Goal: Task Accomplishment & Management: Manage account settings

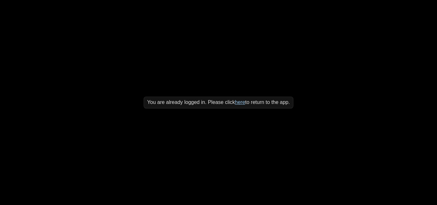
click at [244, 101] on link "here" at bounding box center [240, 102] width 10 height 5
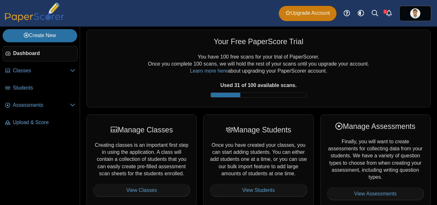
click at [310, 14] on span "Upgrade Account" at bounding box center [308, 13] width 44 height 7
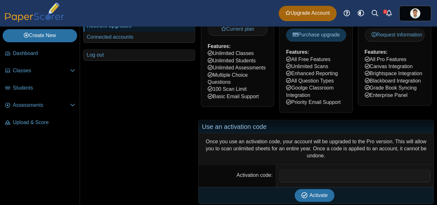
scroll to position [75, 0]
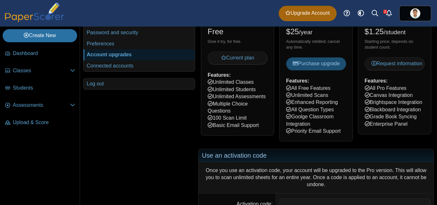
click at [309, 70] on button "Purchase upgrade" at bounding box center [316, 63] width 60 height 13
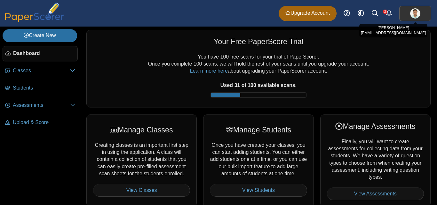
click at [418, 12] on img at bounding box center [415, 13] width 10 height 10
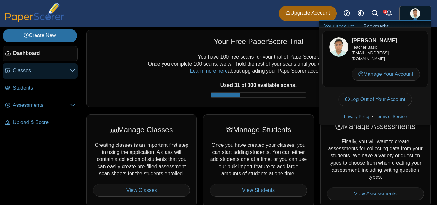
click at [25, 72] on span "Classes" at bounding box center [41, 70] width 57 height 7
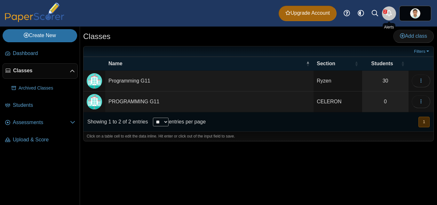
click at [387, 13] on link "Alerts" at bounding box center [389, 13] width 14 height 14
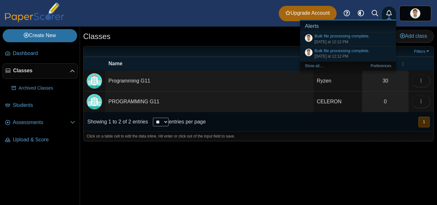
click at [389, 13] on icon "Alerts" at bounding box center [389, 13] width 6 height 6
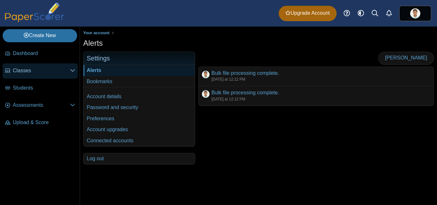
click at [31, 74] on span "Classes" at bounding box center [41, 70] width 57 height 7
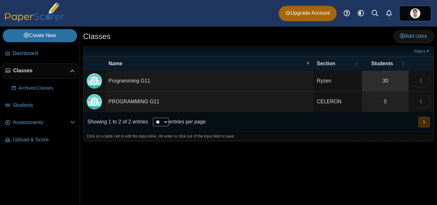
click at [385, 80] on link "30" at bounding box center [385, 81] width 46 height 20
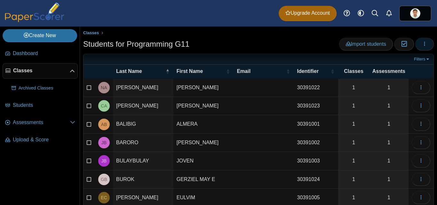
click at [423, 42] on button "button" at bounding box center [424, 44] width 19 height 13
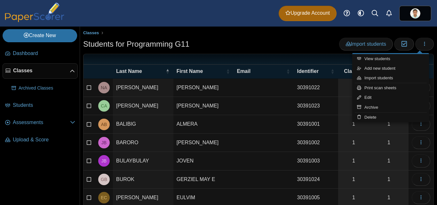
click at [224, 38] on div "Students for Programming G11 Import students Moderation 0" at bounding box center [258, 45] width 351 height 14
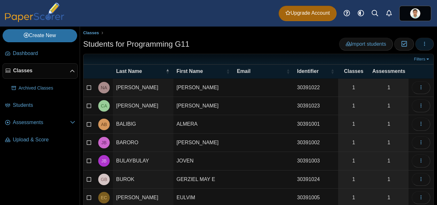
click at [424, 45] on use "button" at bounding box center [424, 44] width 1 height 4
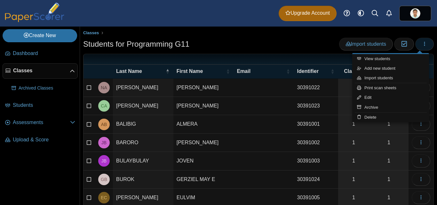
click at [424, 45] on use "button" at bounding box center [424, 44] width 1 height 4
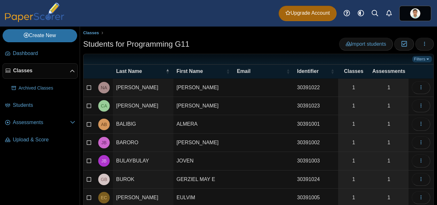
click at [422, 58] on link "Filters" at bounding box center [423, 59] width 20 height 6
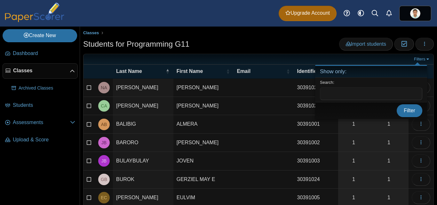
click at [275, 50] on div "Students for Programming G11 Import students Moderation 0" at bounding box center [258, 45] width 351 height 14
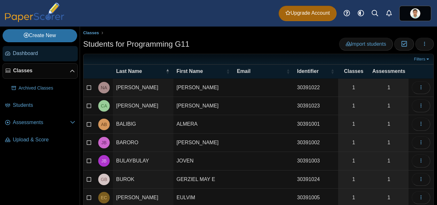
click at [37, 54] on span "Dashboard" at bounding box center [44, 53] width 62 height 7
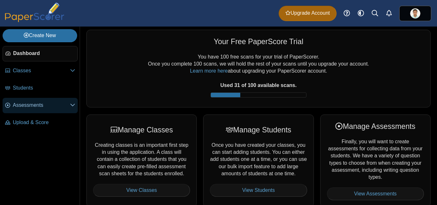
click at [28, 109] on link "Assessments" at bounding box center [40, 105] width 75 height 15
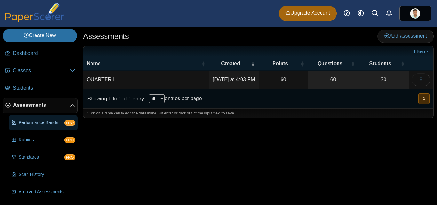
click at [40, 123] on span "Performance Bands" at bounding box center [42, 123] width 46 height 6
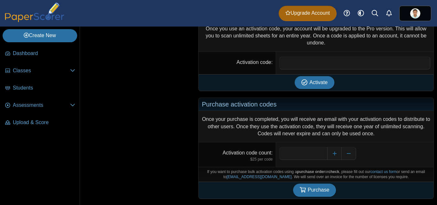
scroll to position [228, 0]
